Goal: Information Seeking & Learning: Learn about a topic

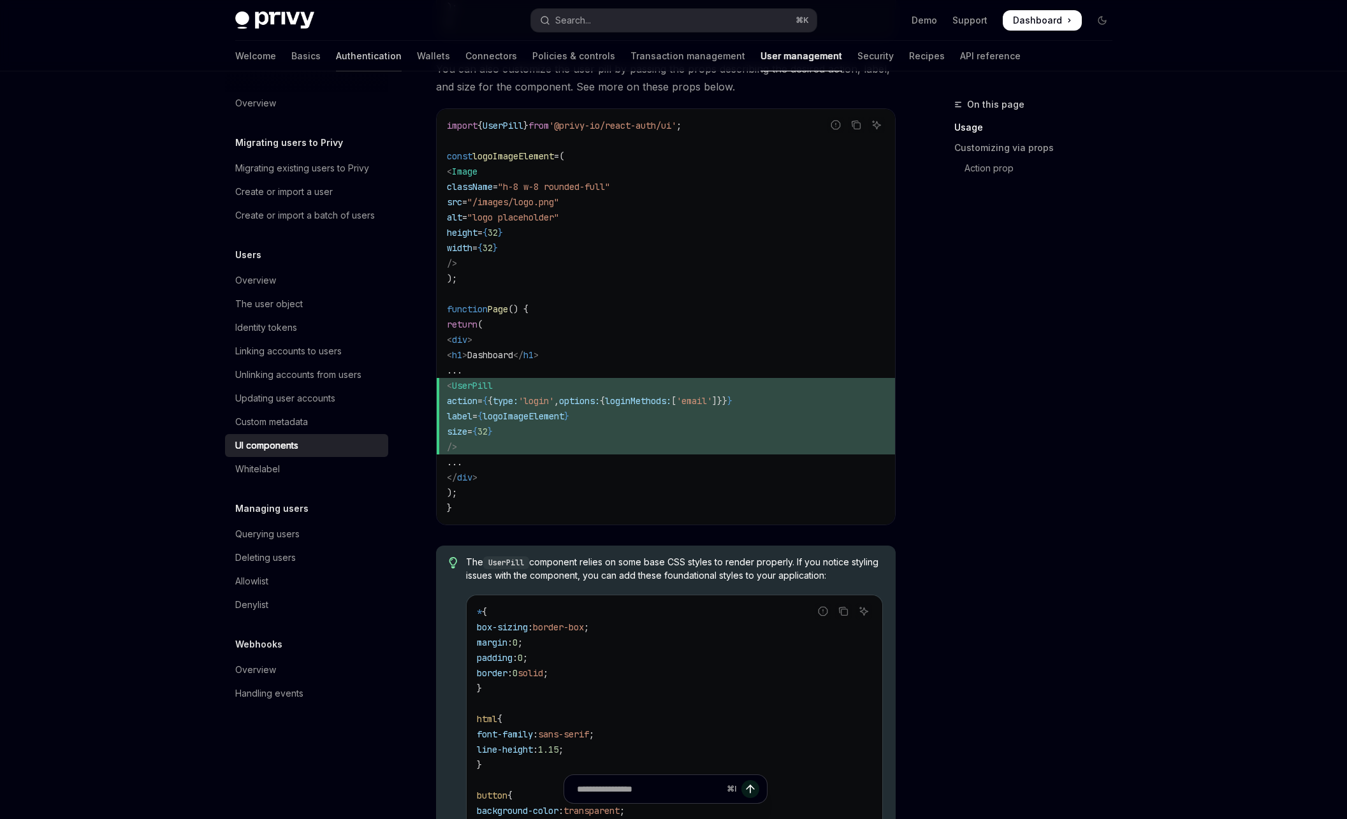
click at [336, 55] on link "Authentication" at bounding box center [369, 56] width 66 height 31
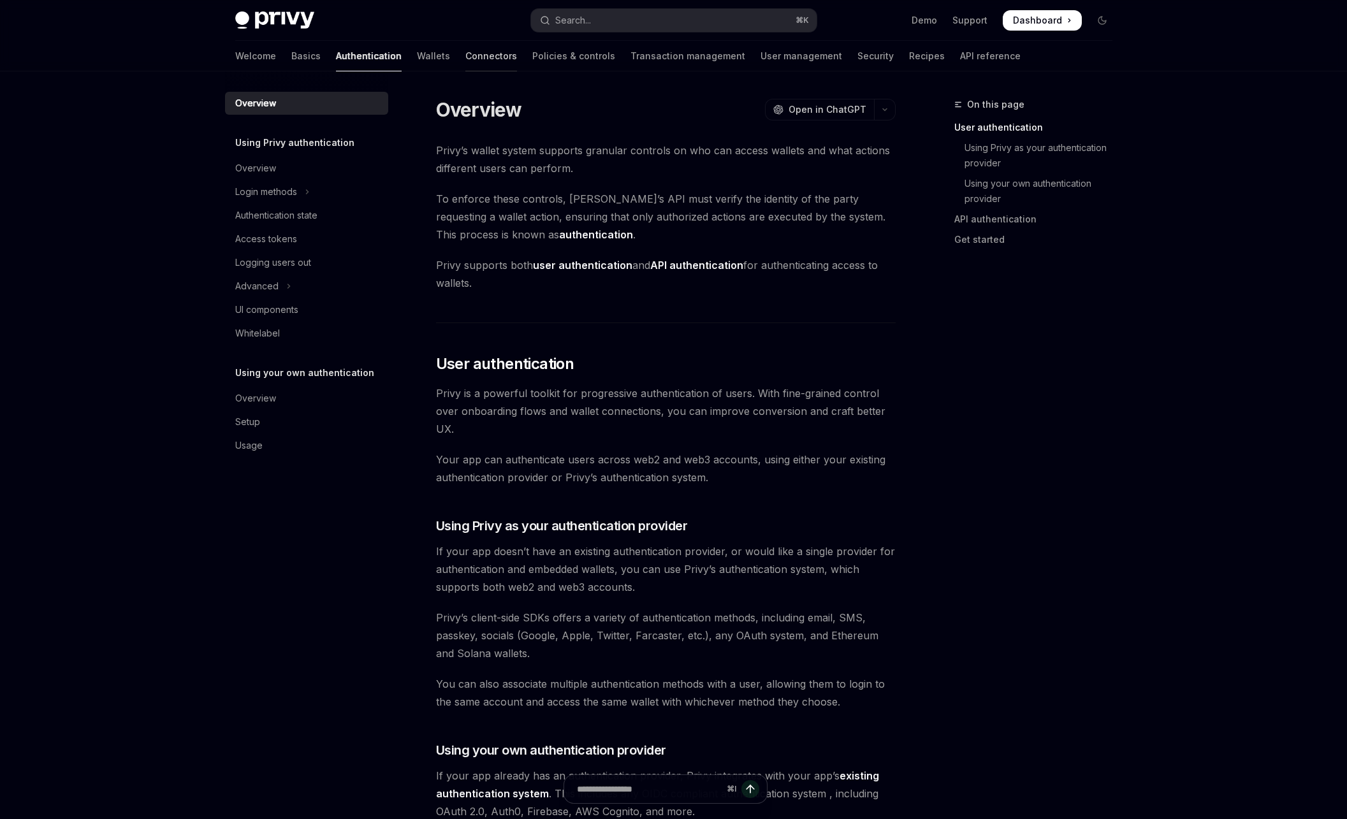
click at [465, 54] on link "Connectors" at bounding box center [491, 56] width 52 height 31
type textarea "*"
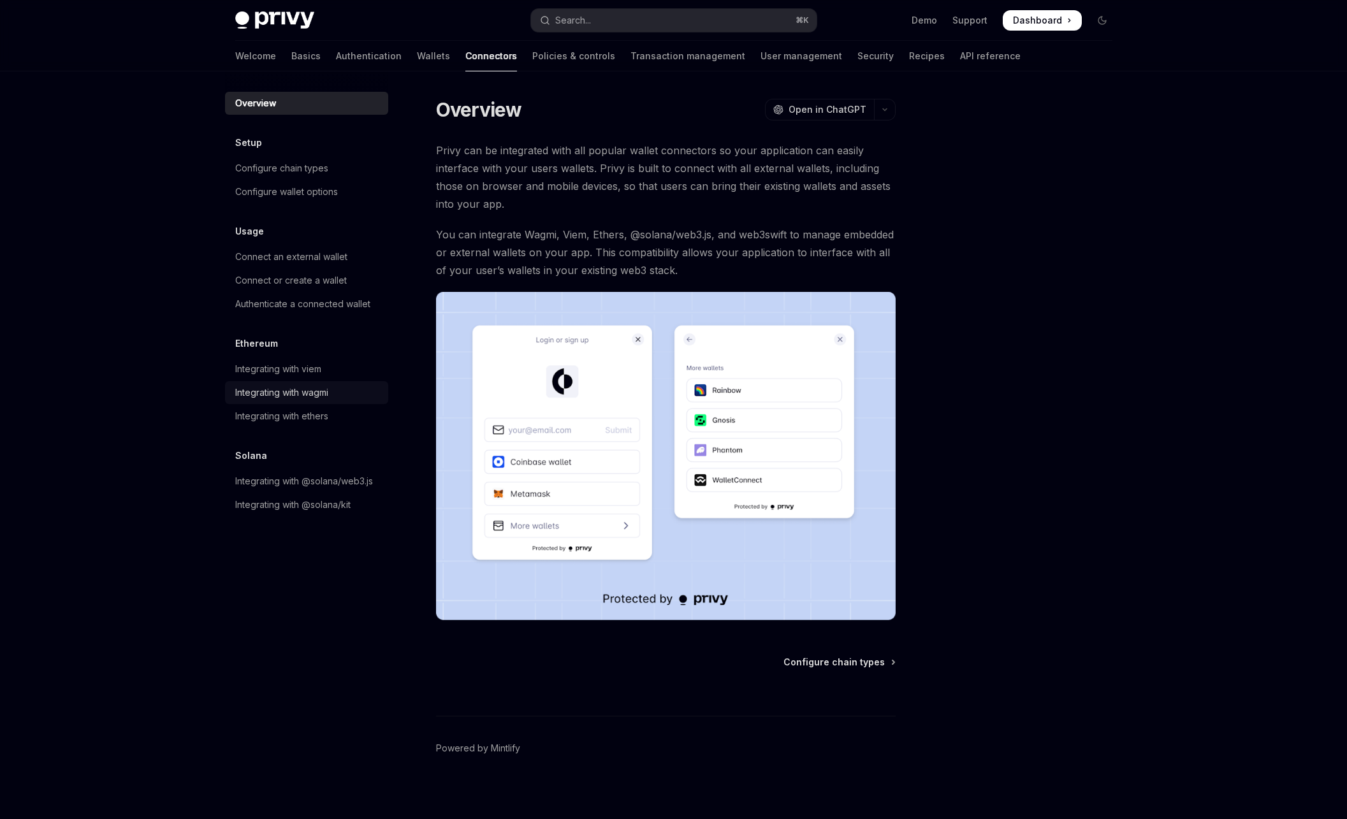
click at [302, 392] on div "Integrating with wagmi" at bounding box center [281, 392] width 93 height 15
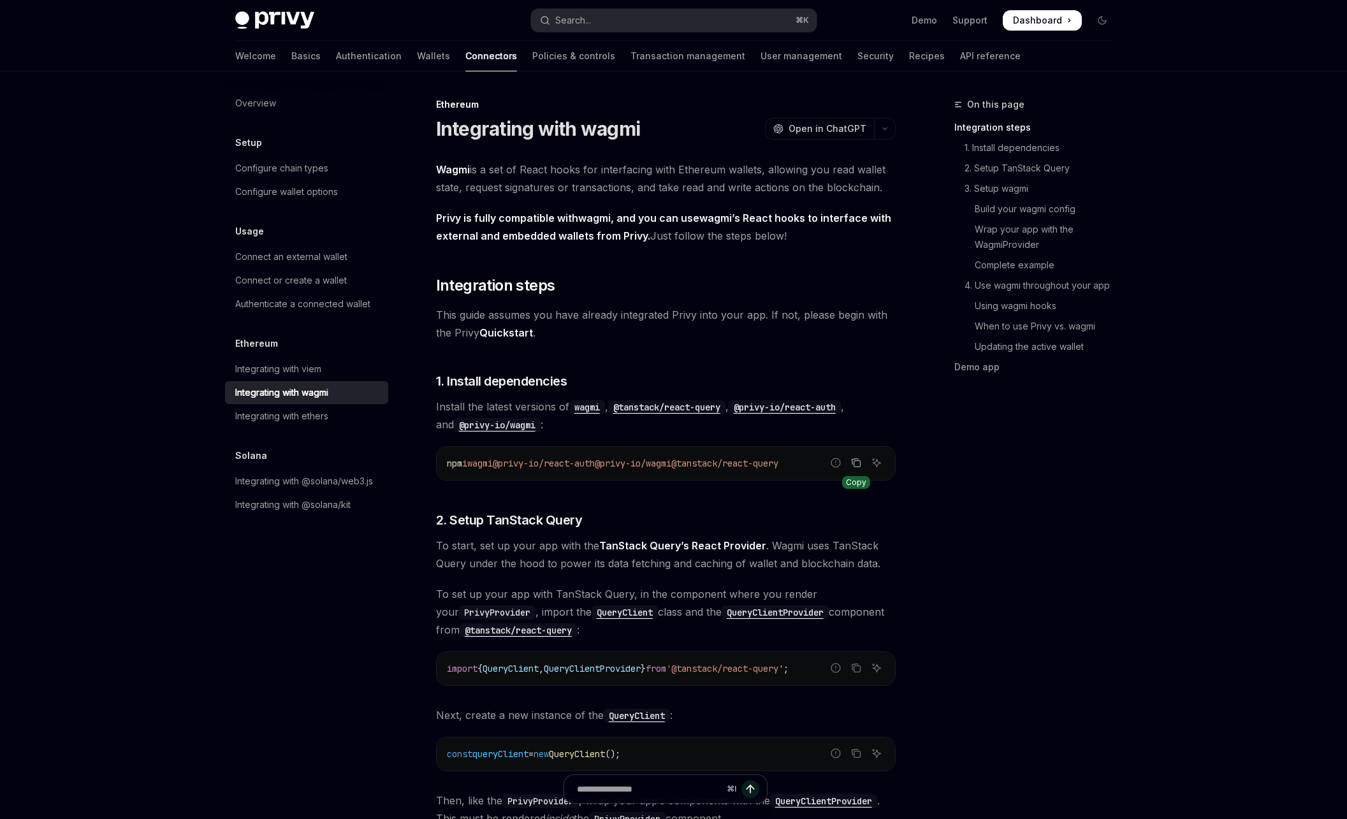
click at [859, 467] on icon "Copy the contents from the code block" at bounding box center [856, 463] width 10 height 10
drag, startPoint x: 478, startPoint y: 464, endPoint x: 822, endPoint y: 467, distance: 344.3
click at [822, 467] on code "npm i wagmi @privy-io/react-auth @privy-io/wagmi @tanstack/react-query" at bounding box center [666, 463] width 438 height 15
copy span "wagmi @privy-io/react-auth @privy-io/wagmi @tanstack/react-query"
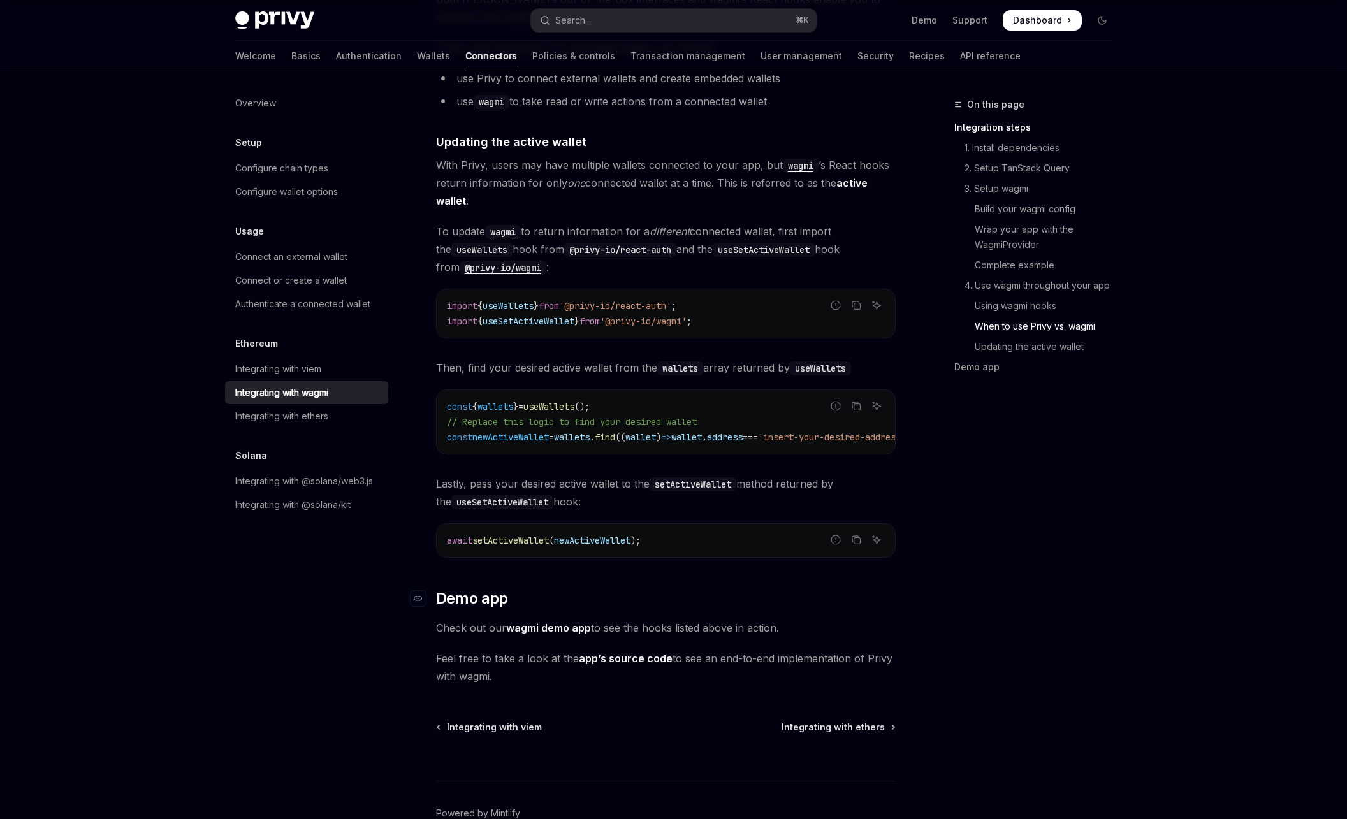
scroll to position [3420, 0]
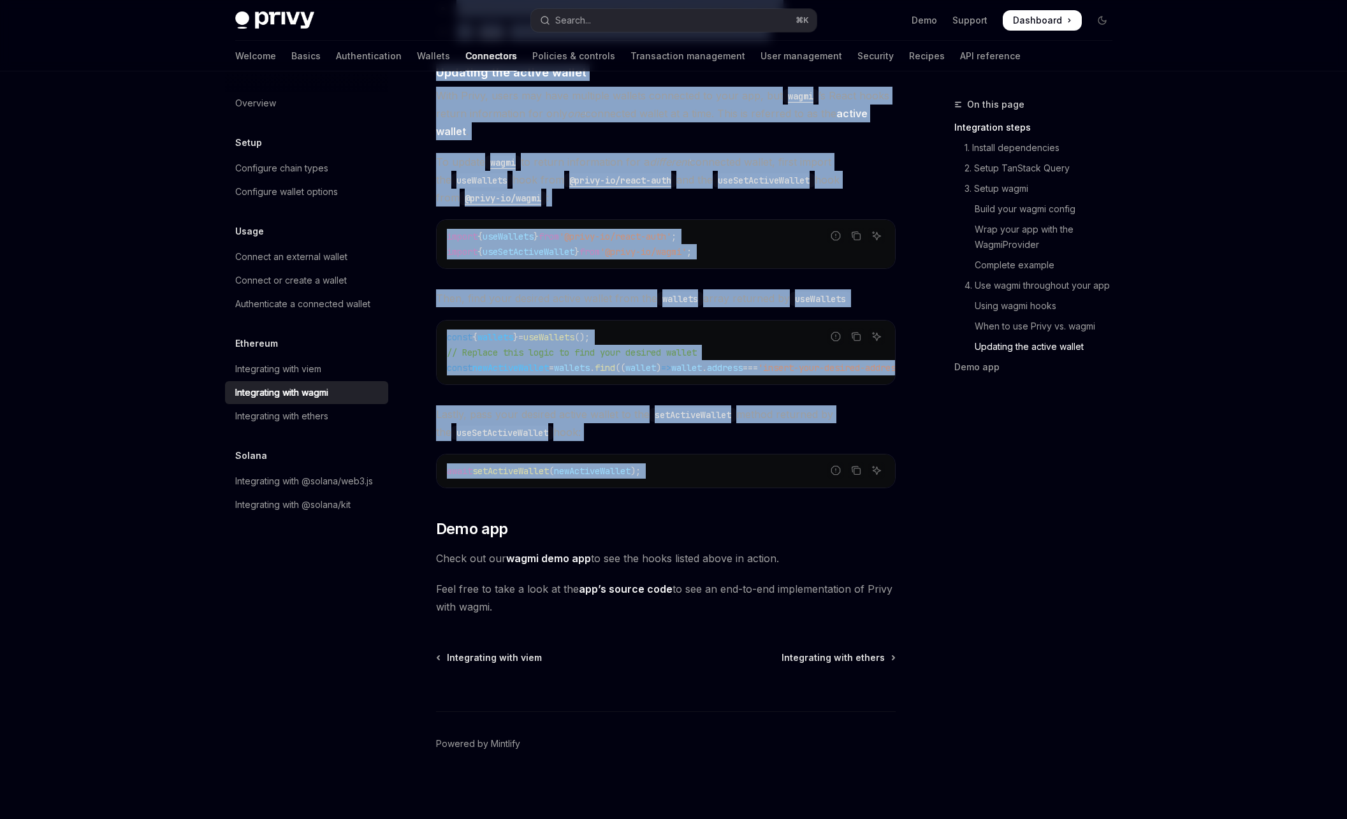
drag, startPoint x: 435, startPoint y: 131, endPoint x: 736, endPoint y: 486, distance: 465.1
copy div "Integrating with wagmi OpenAI Open in ChatGPT OpenAI Open in ChatGPT Wagmi is a…"
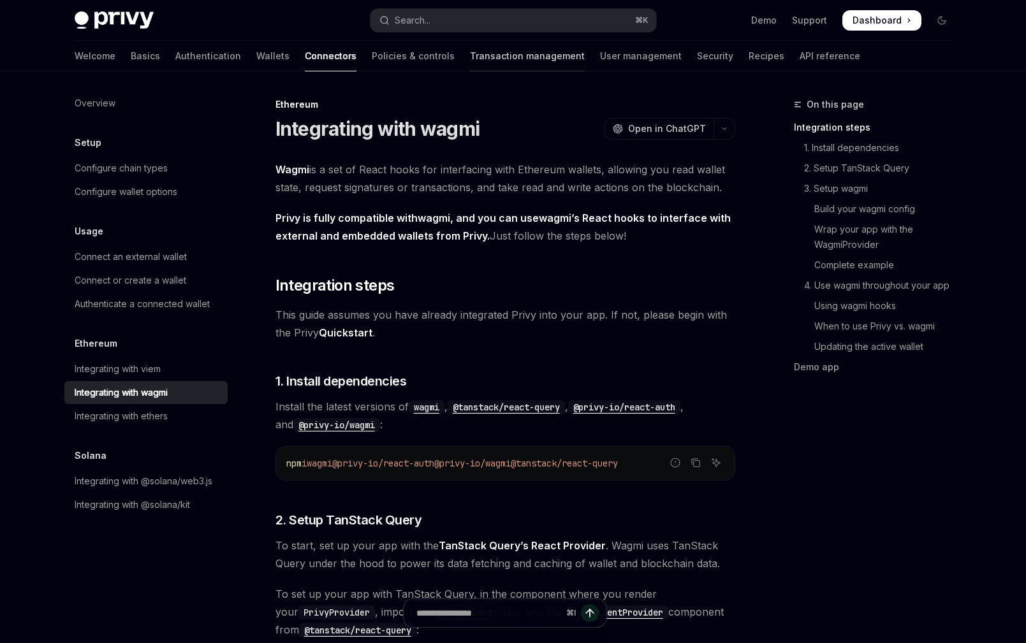
click at [470, 68] on link "Transaction management" at bounding box center [527, 56] width 115 height 31
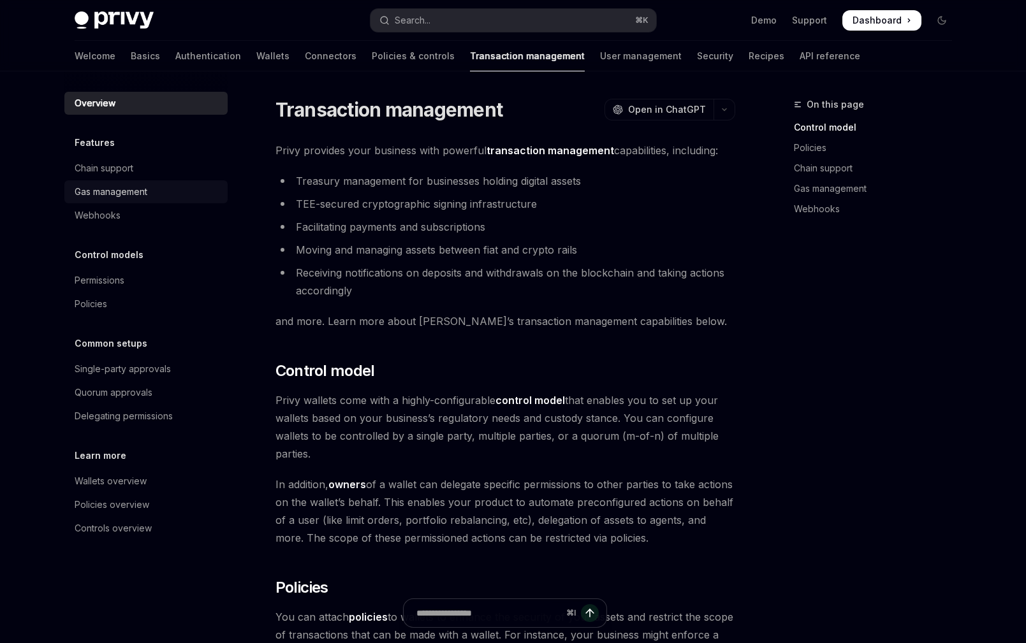
click at [150, 196] on div "Gas management" at bounding box center [147, 191] width 145 height 15
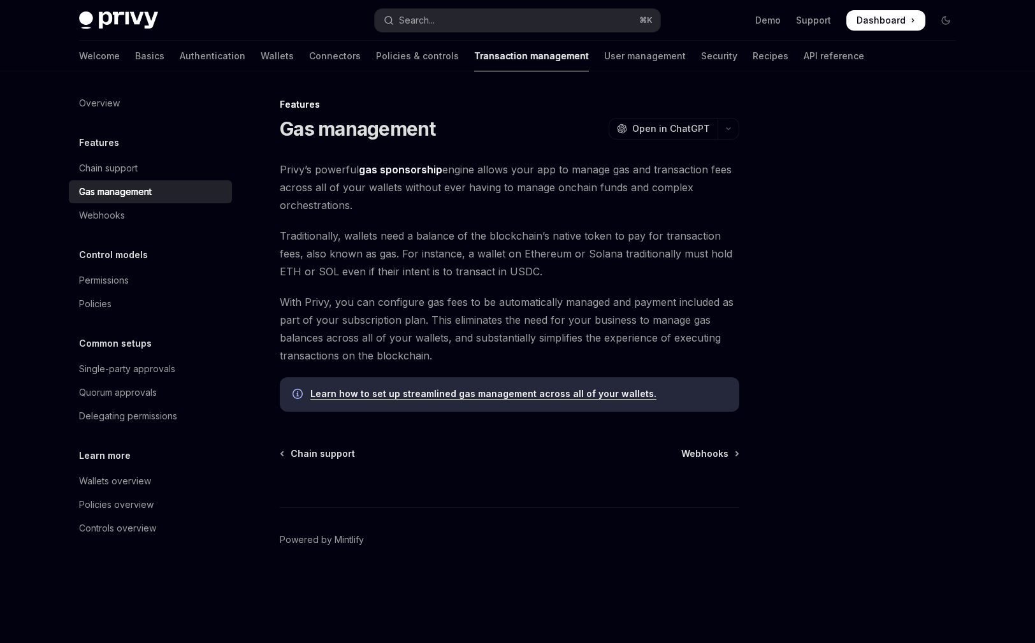
click at [455, 396] on link "Learn how to set up streamlined gas management across all of your wallets." at bounding box center [483, 393] width 346 height 11
type textarea "*"
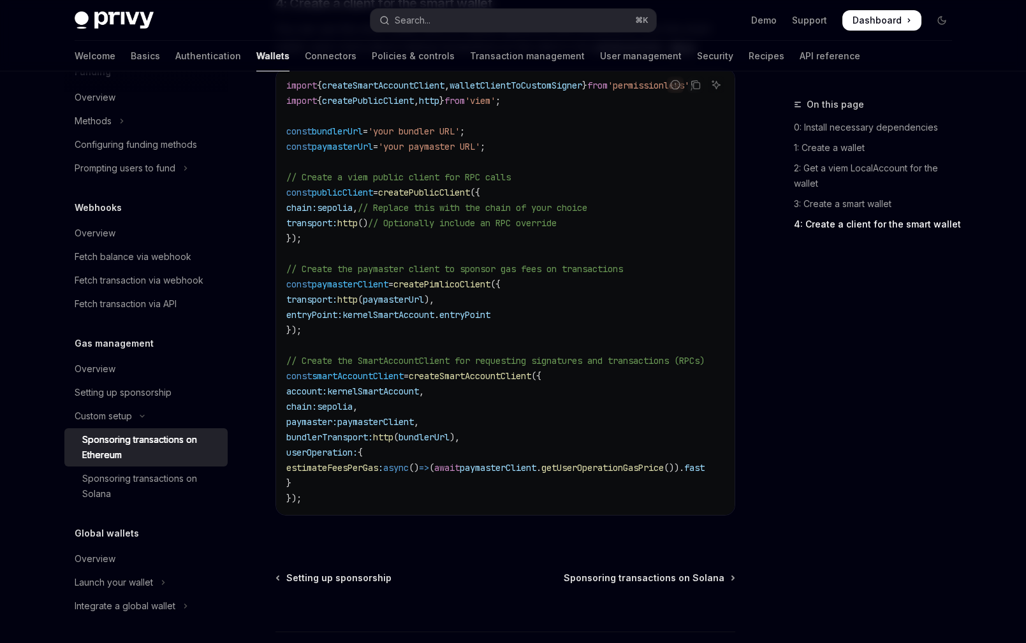
scroll to position [1794, 0]
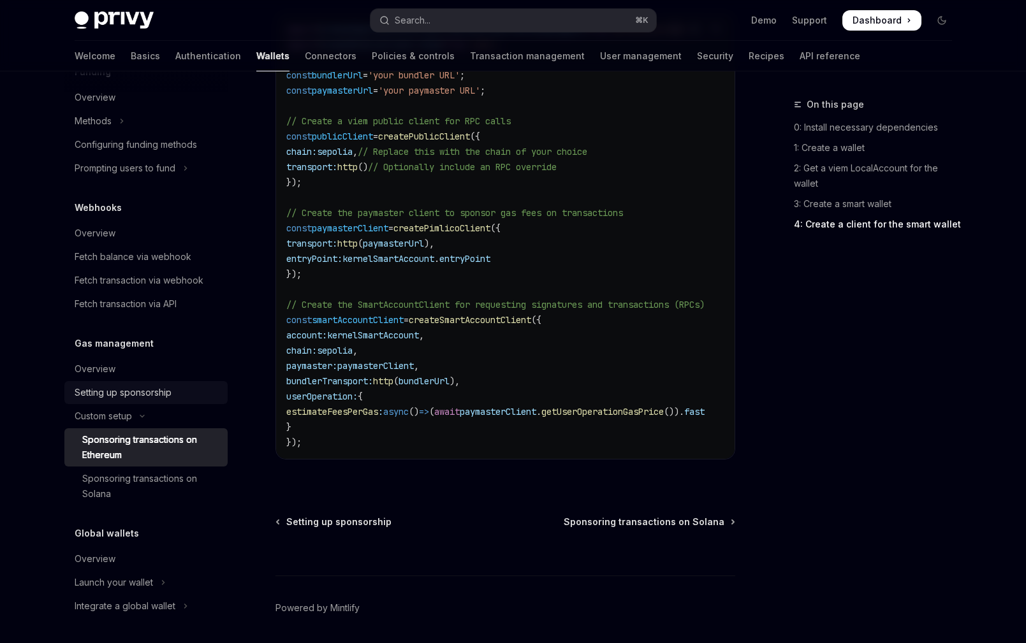
click at [135, 389] on div "Setting up sponsorship" at bounding box center [123, 392] width 97 height 15
type textarea "*"
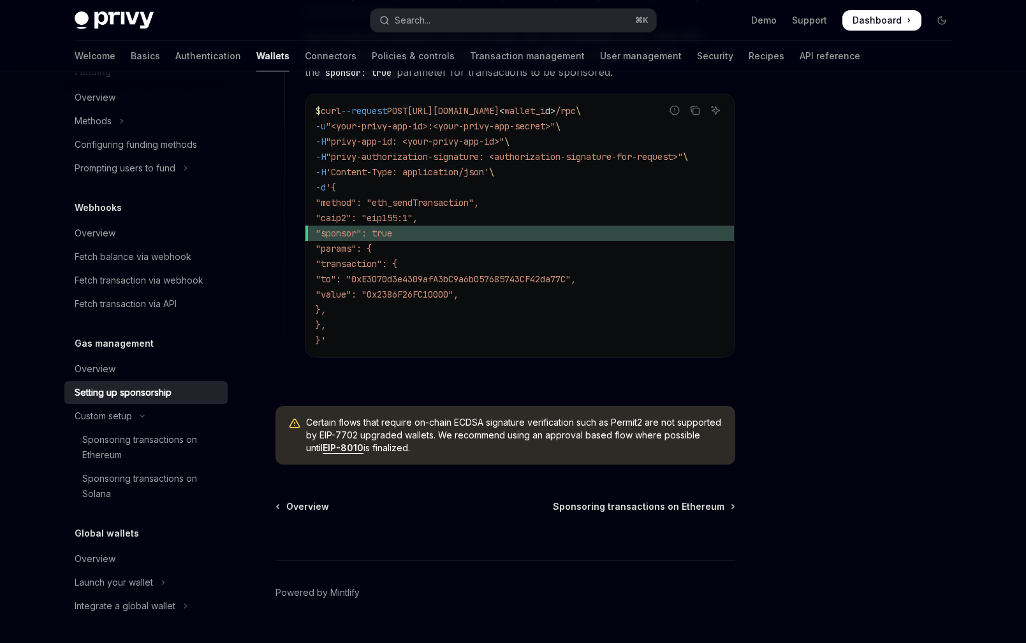
scroll to position [907, 0]
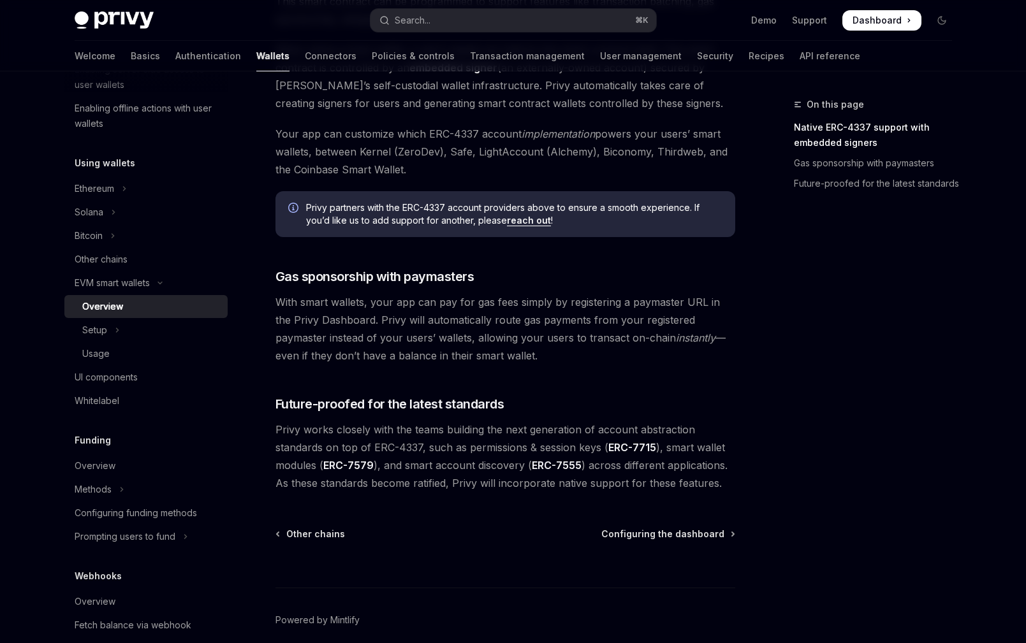
scroll to position [493, 0]
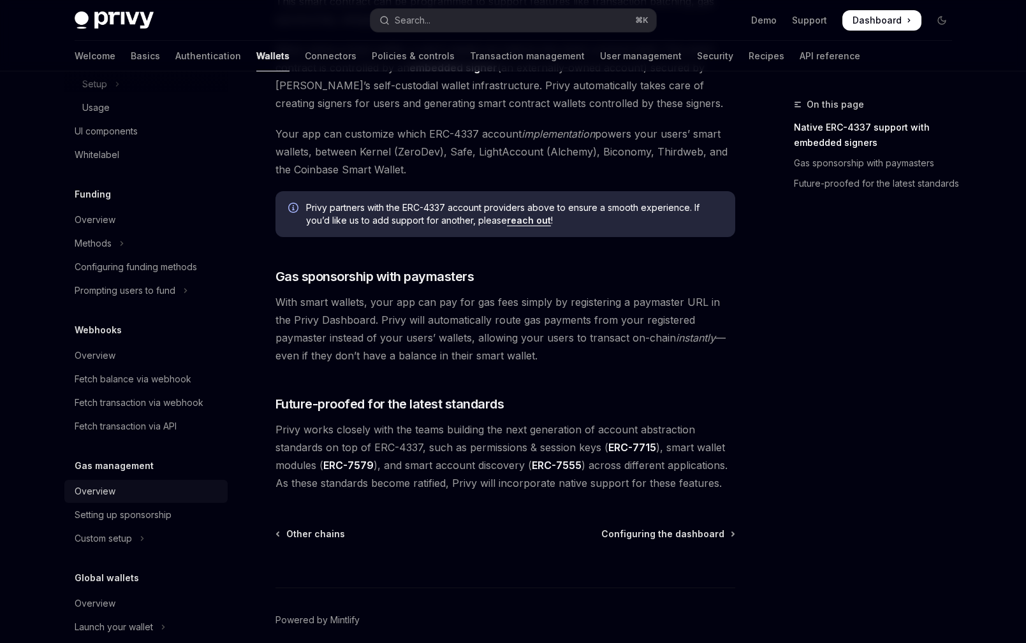
click at [149, 492] on div "Overview" at bounding box center [147, 491] width 145 height 15
type textarea "*"
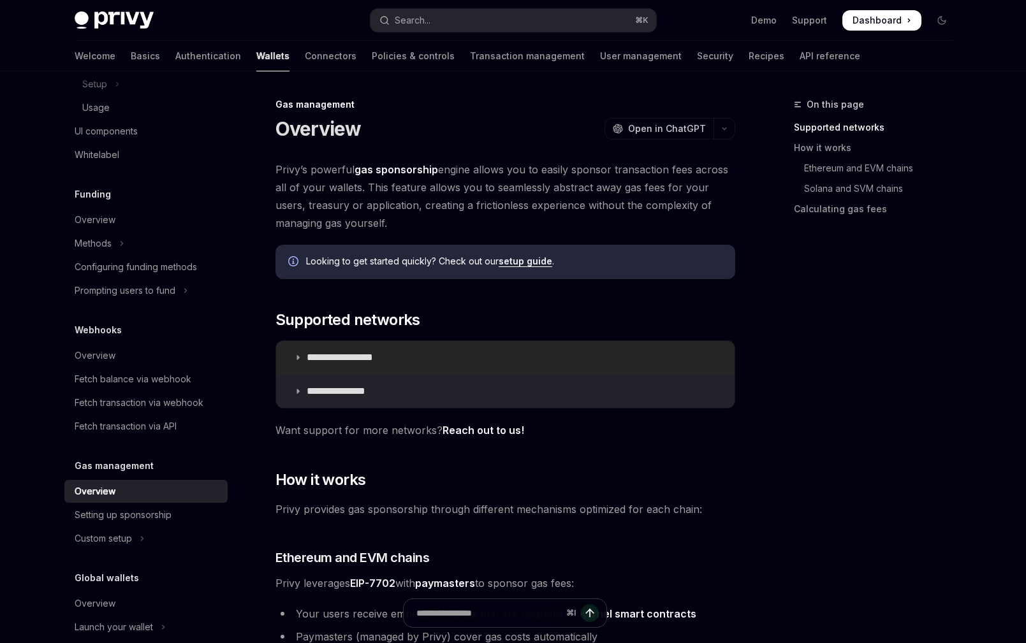
click at [416, 358] on summary "**********" at bounding box center [505, 357] width 458 height 33
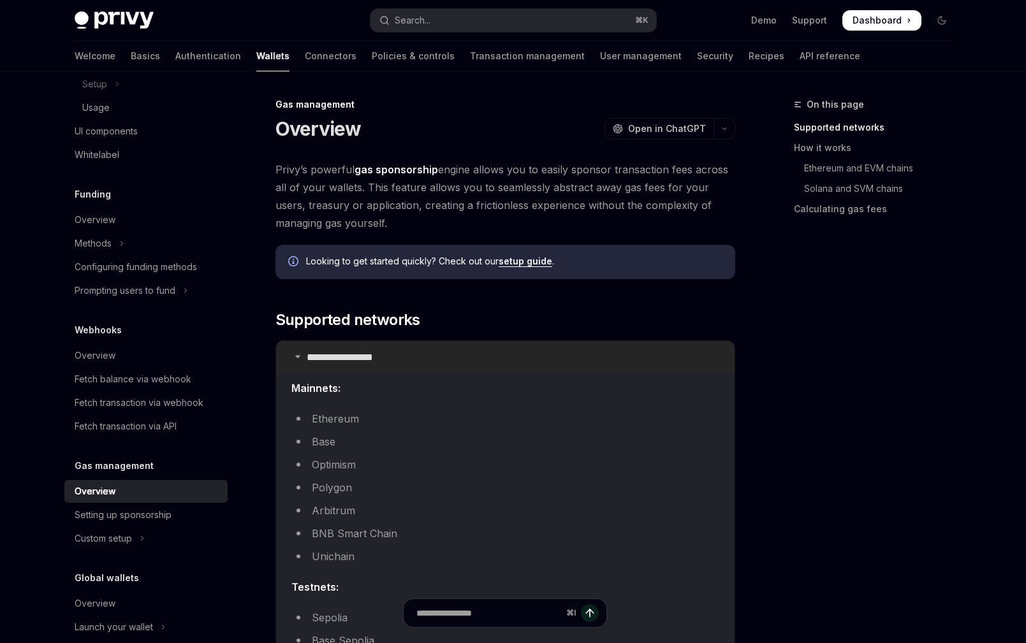
click at [416, 358] on summary "**********" at bounding box center [505, 357] width 458 height 33
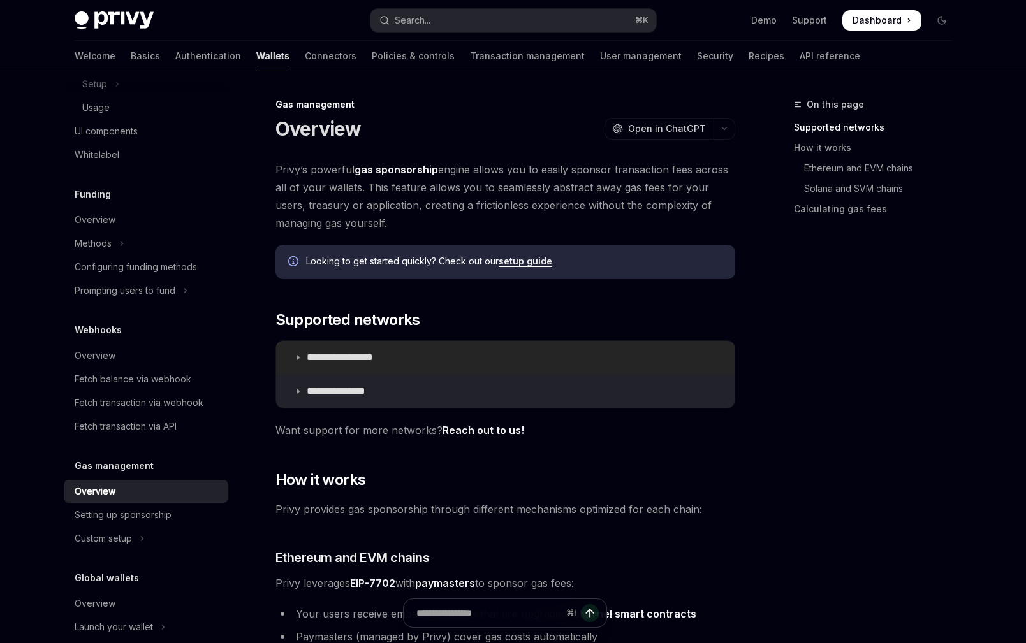
click at [416, 358] on summary "**********" at bounding box center [505, 357] width 458 height 33
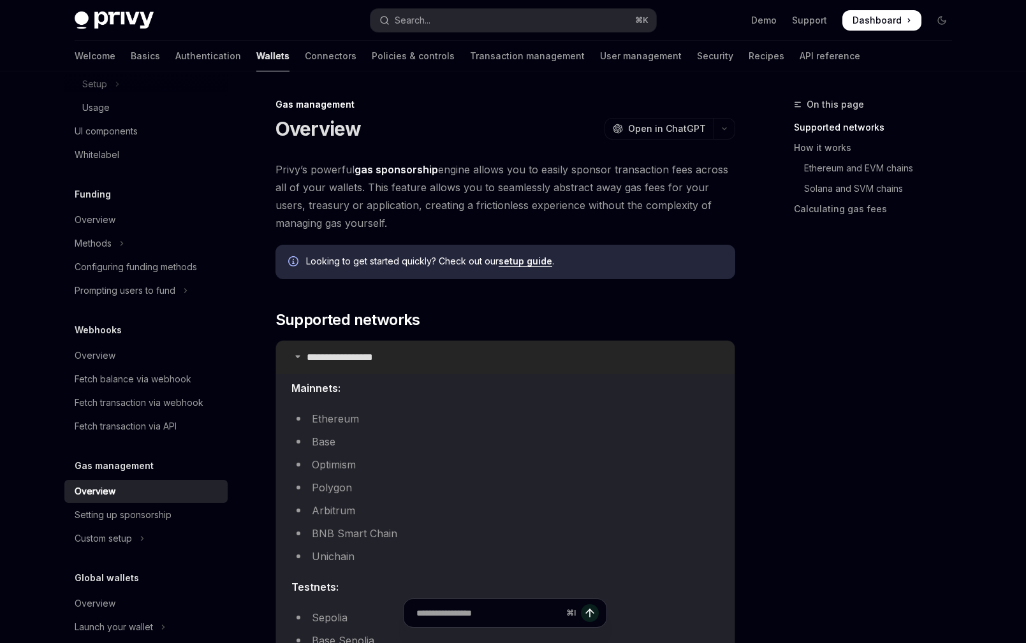
click at [416, 358] on summary "**********" at bounding box center [505, 357] width 458 height 33
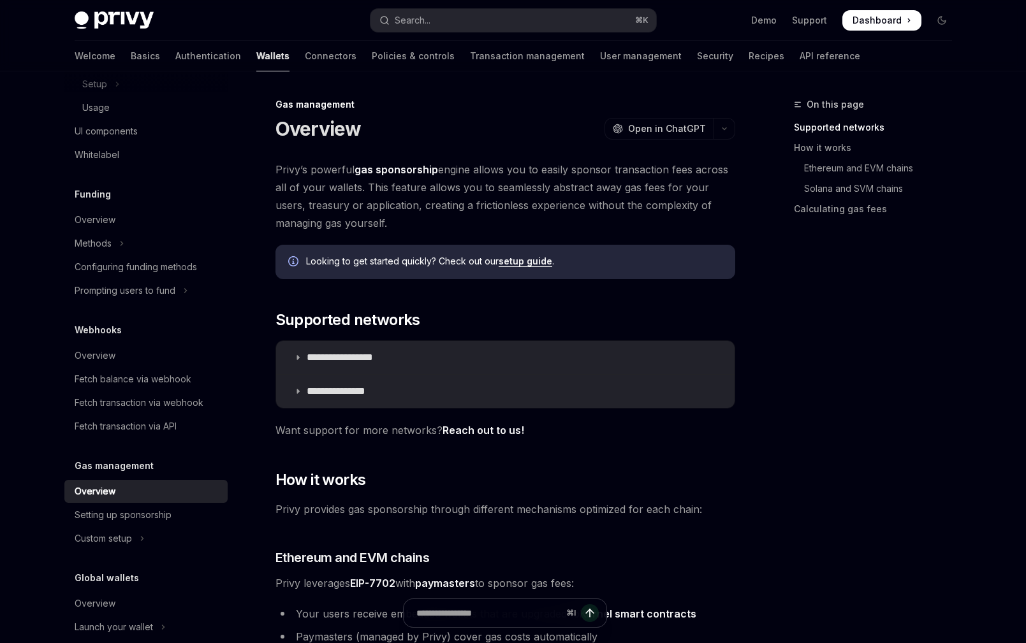
scroll to position [205, 0]
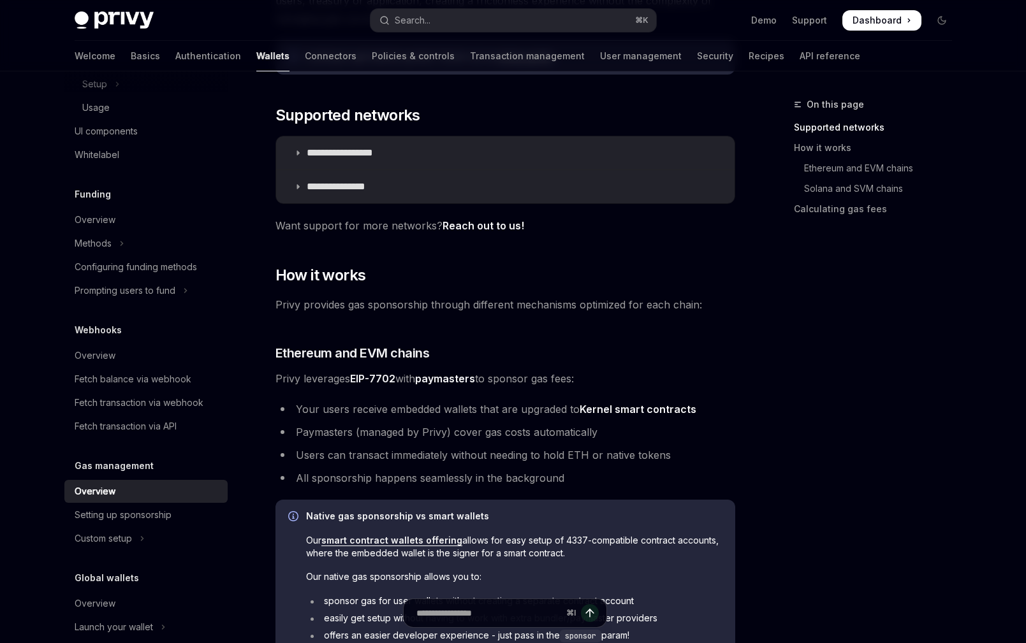
click at [418, 422] on ul "Your users receive embedded wallets that are upgraded to Kernel smart contracts…" at bounding box center [505, 443] width 460 height 87
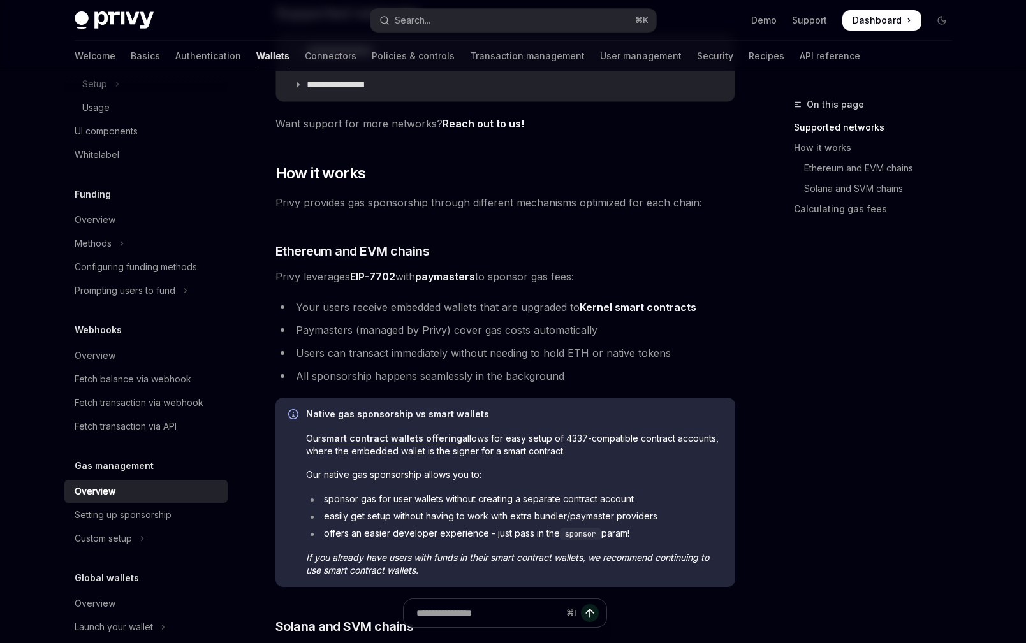
scroll to position [338, 0]
